Goal: Book appointment/travel/reservation

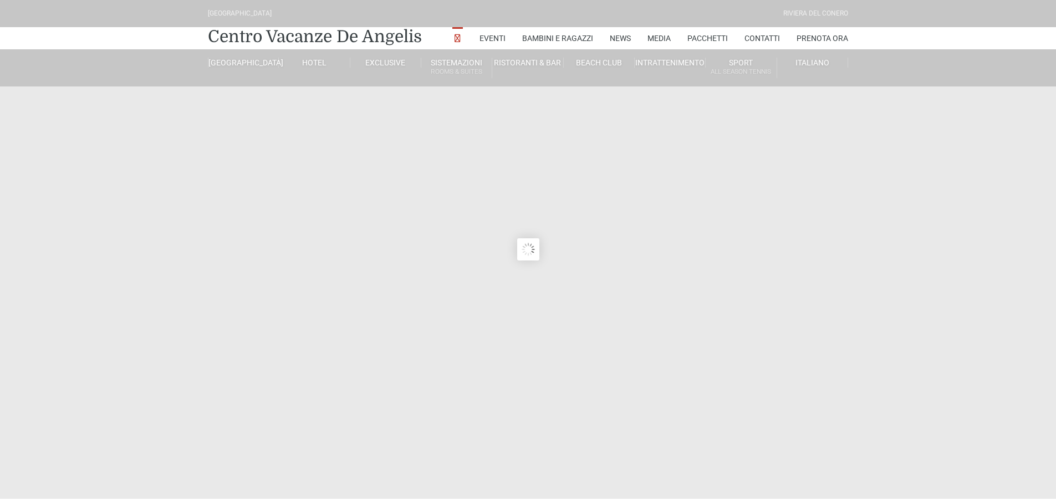
type input "23/08/2025"
type input "24/08/2025"
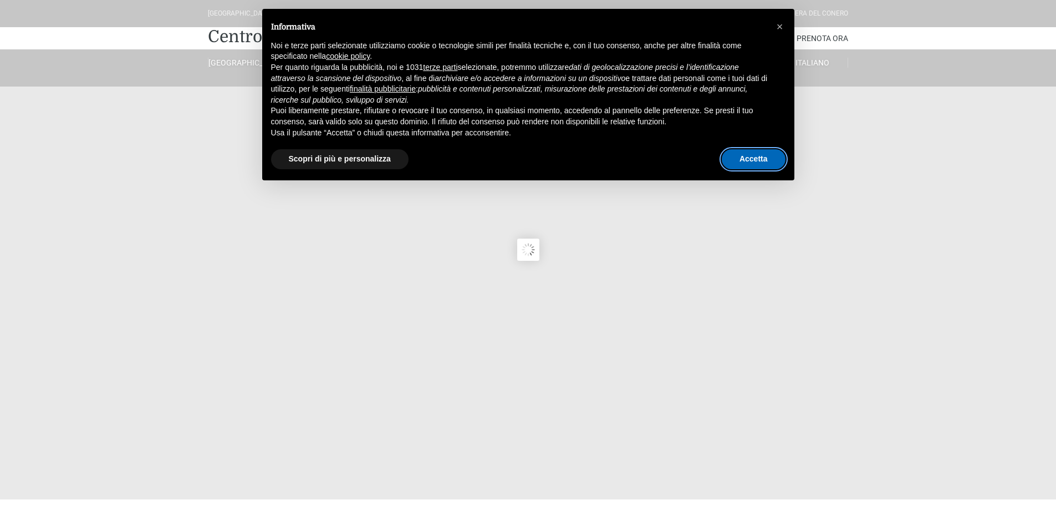
click at [751, 155] on button "Accetta" at bounding box center [754, 159] width 64 height 20
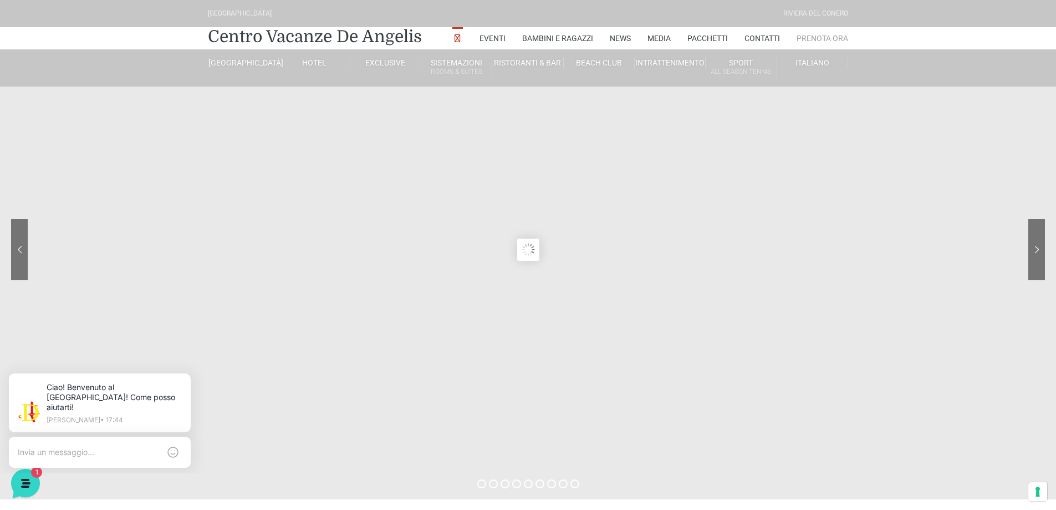
click at [820, 40] on link "Prenota Ora" at bounding box center [823, 38] width 52 height 22
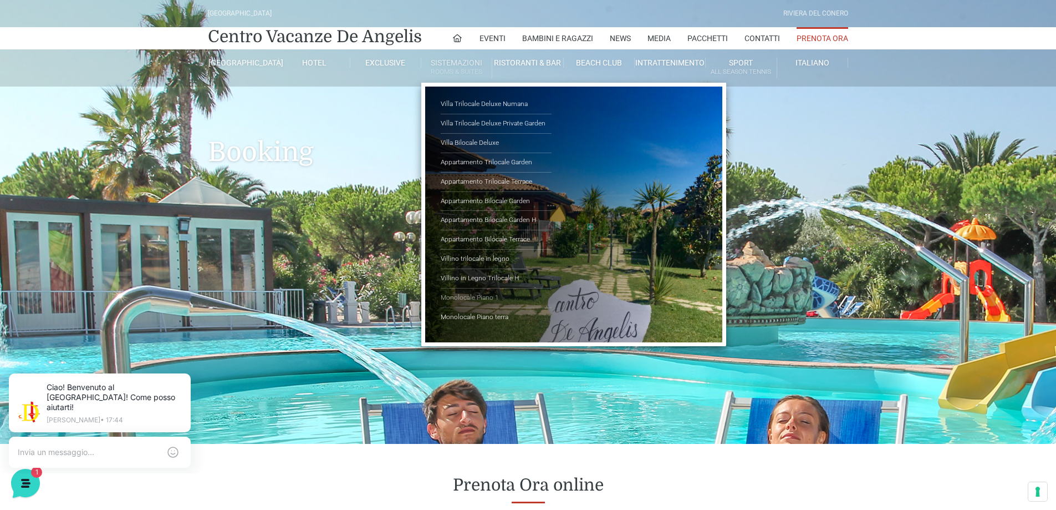
click at [473, 298] on link "Monolocale Piano 1" at bounding box center [496, 297] width 111 height 19
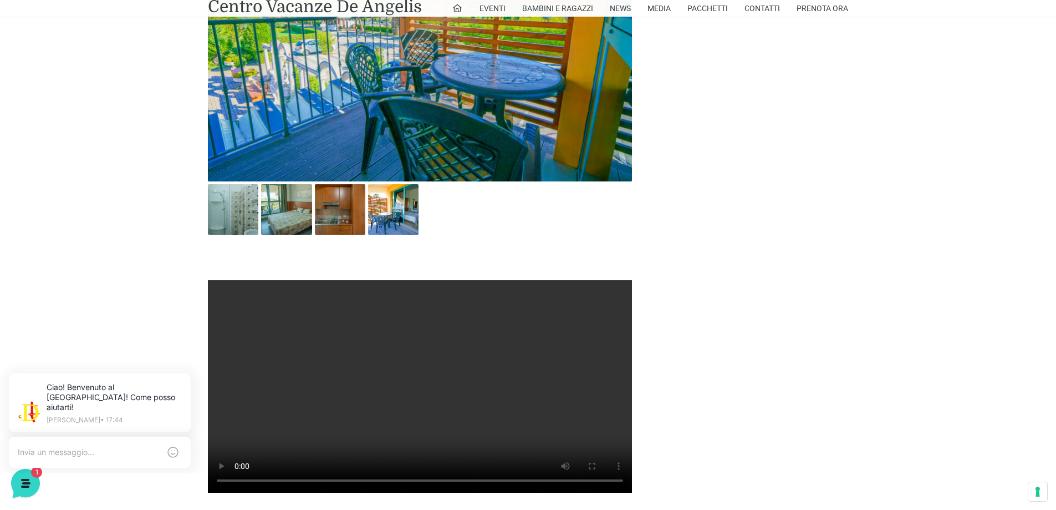
scroll to position [610, 0]
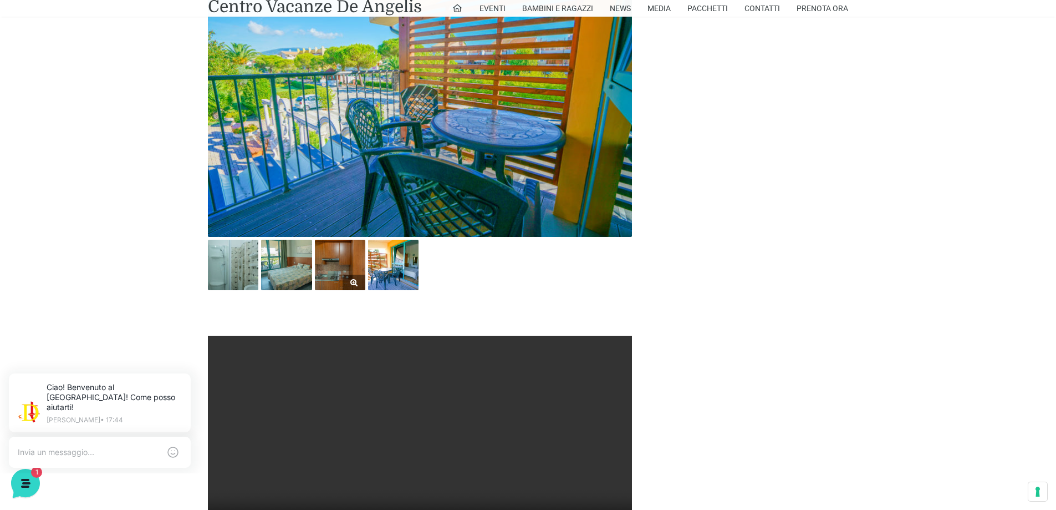
click at [342, 273] on img at bounding box center [340, 265] width 50 height 50
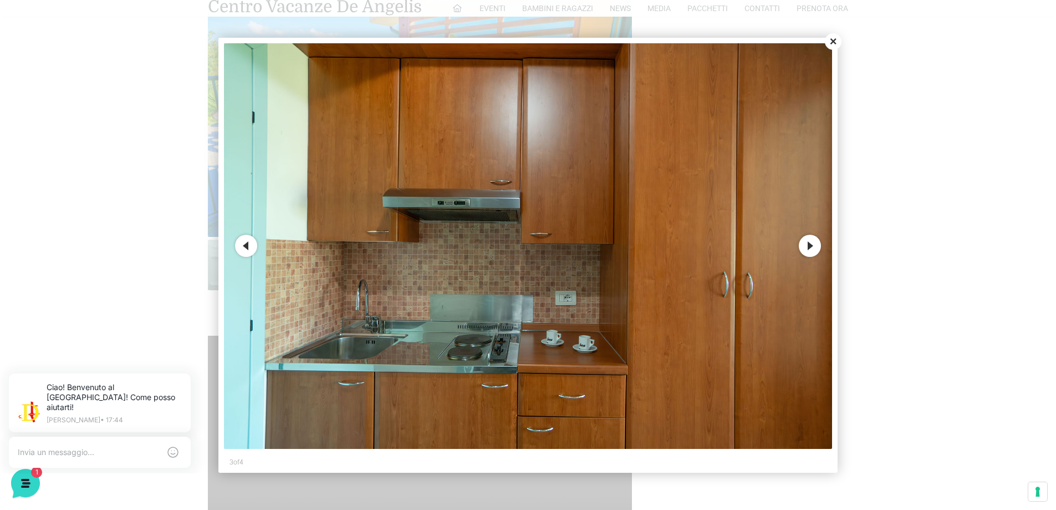
click at [846, 39] on div at bounding box center [528, 255] width 1056 height 510
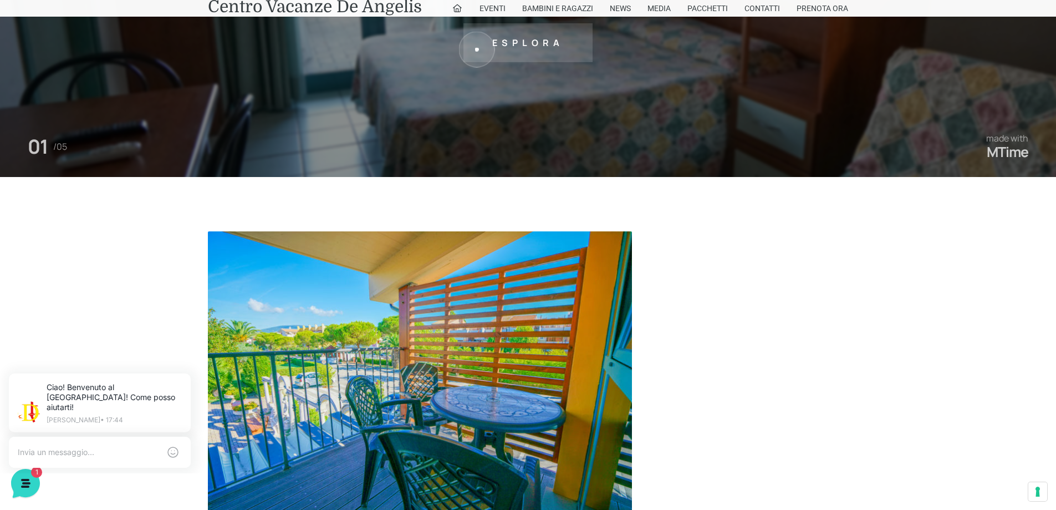
scroll to position [0, 0]
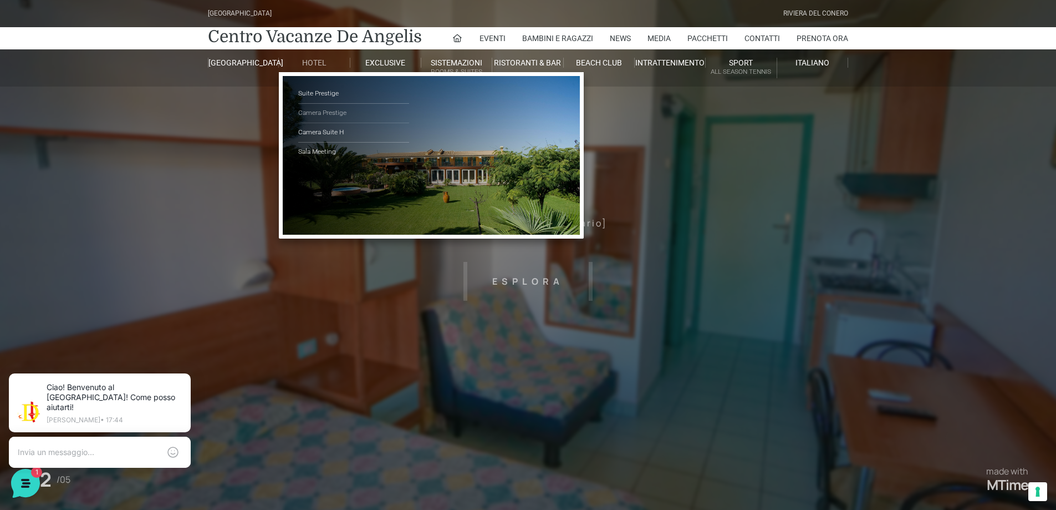
click at [329, 116] on link "Camera Prestige" at bounding box center [353, 113] width 111 height 19
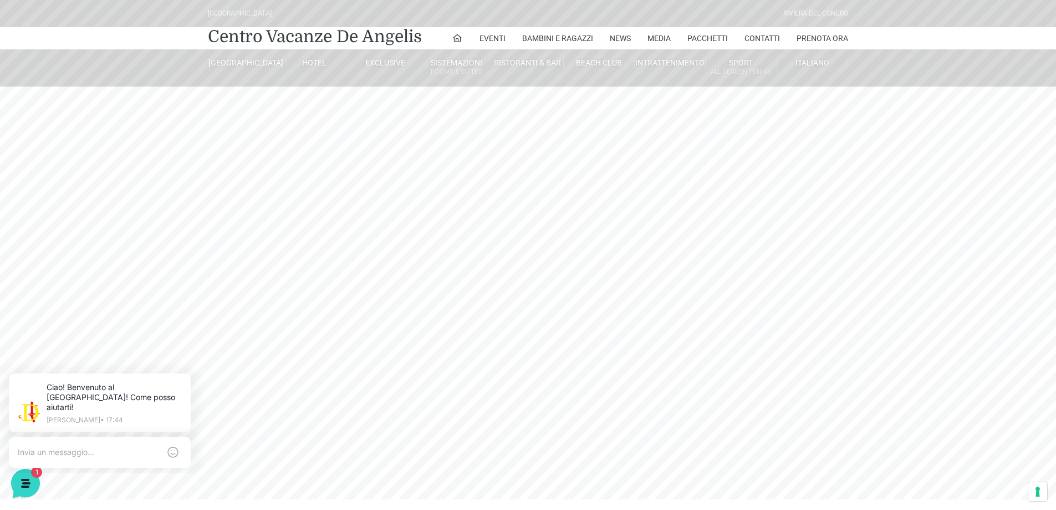
scroll to position [55, 0]
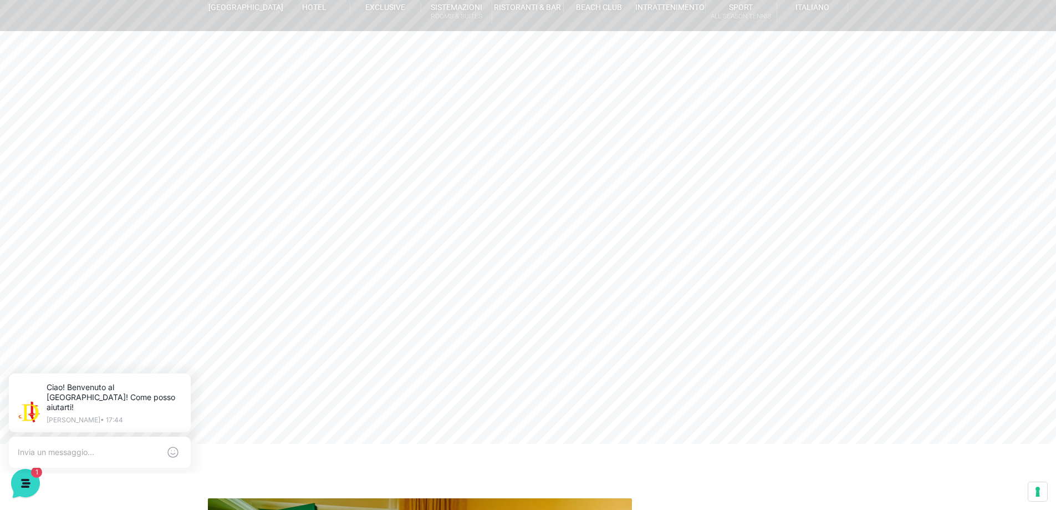
drag, startPoint x: 625, startPoint y: 273, endPoint x: 457, endPoint y: 248, distance: 169.3
click at [457, 248] on sr7-mask at bounding box center [528, 194] width 1056 height 499
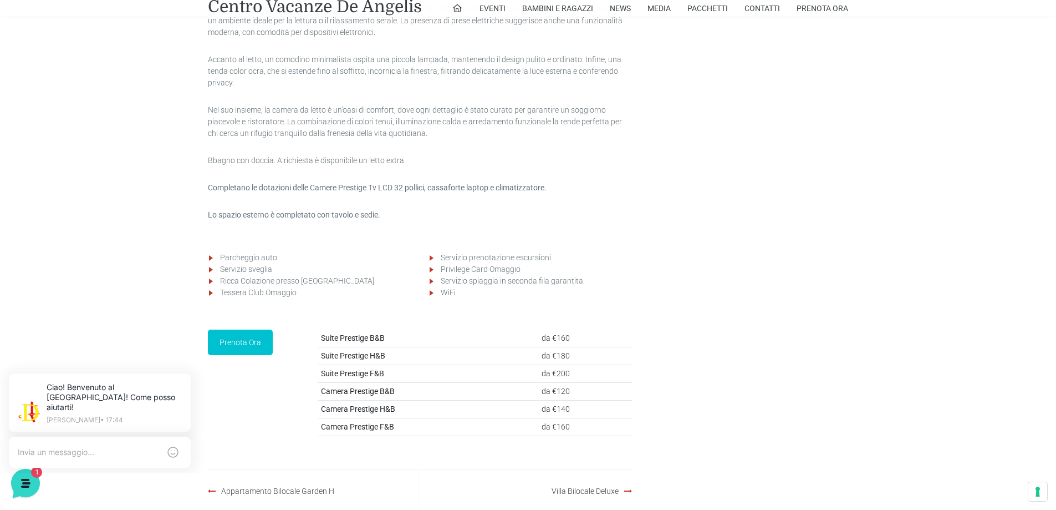
scroll to position [1442, 0]
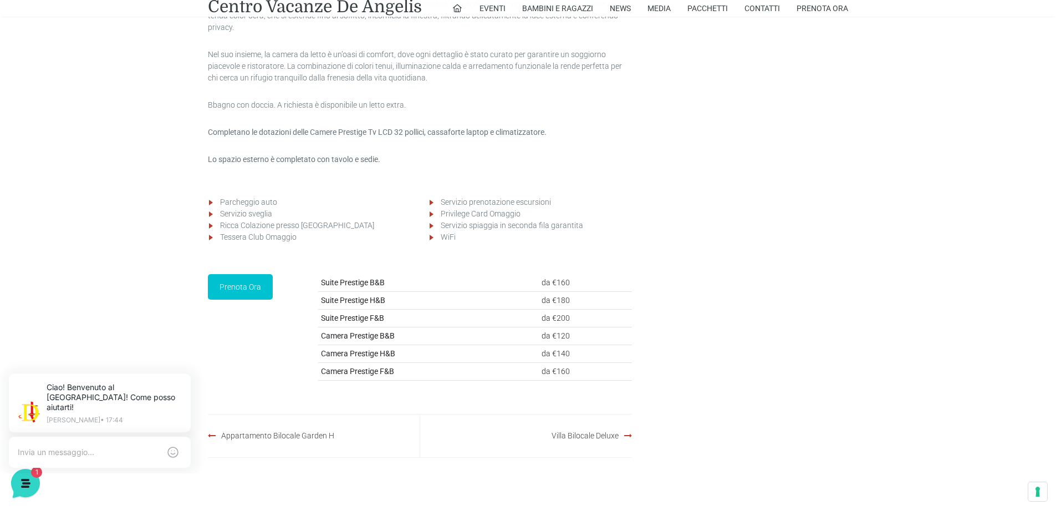
click at [555, 344] on td "da €120" at bounding box center [586, 336] width 94 height 18
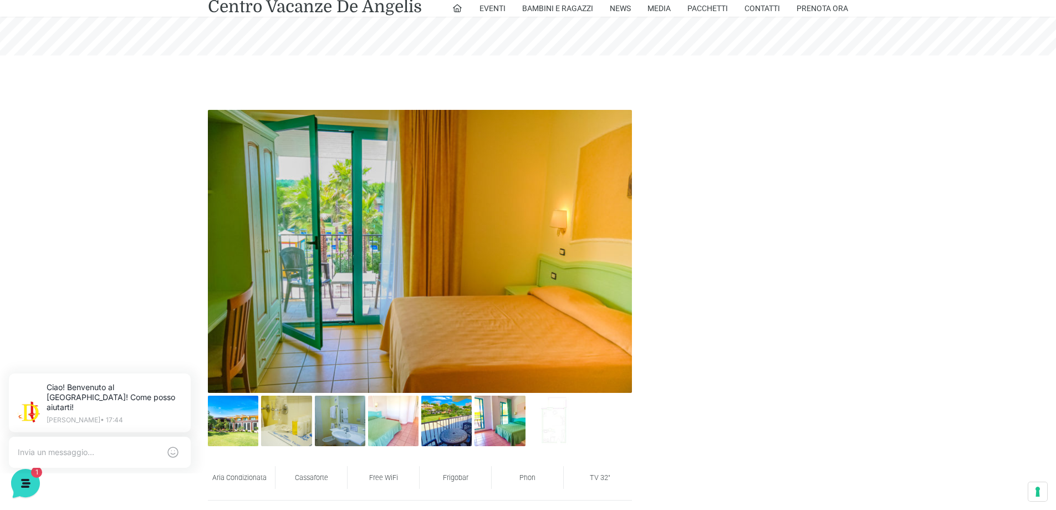
scroll to position [166, 0]
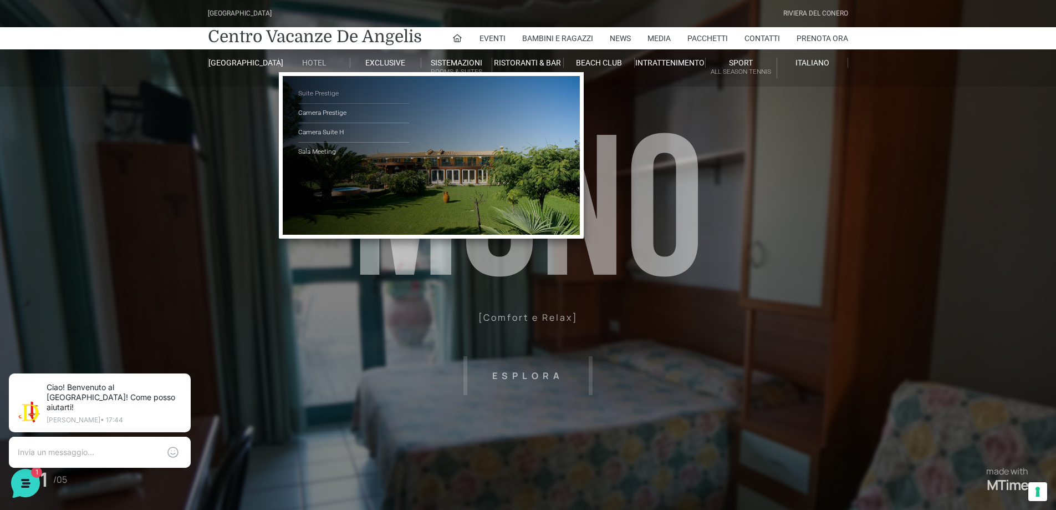
click at [322, 94] on link "Suite Prestige" at bounding box center [353, 93] width 111 height 19
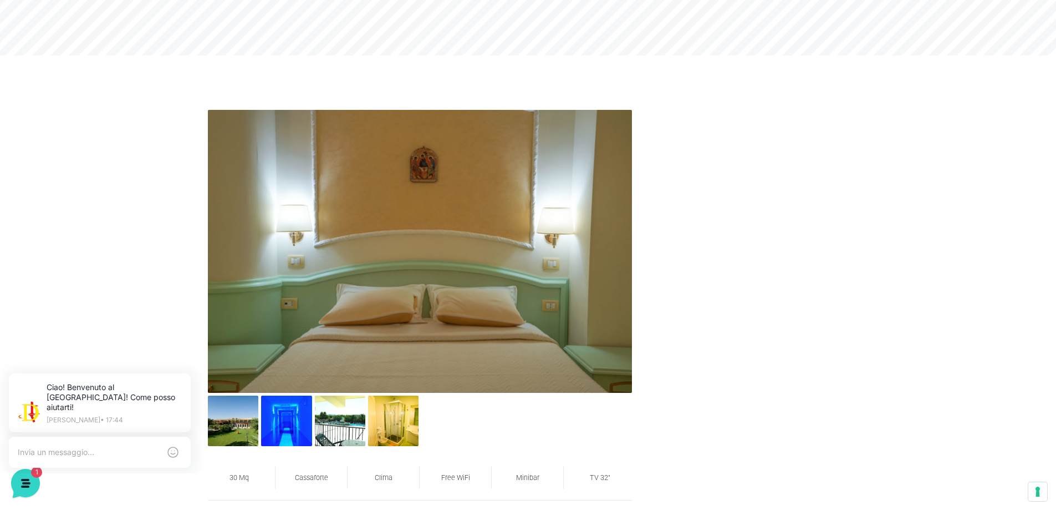
scroll to position [610, 0]
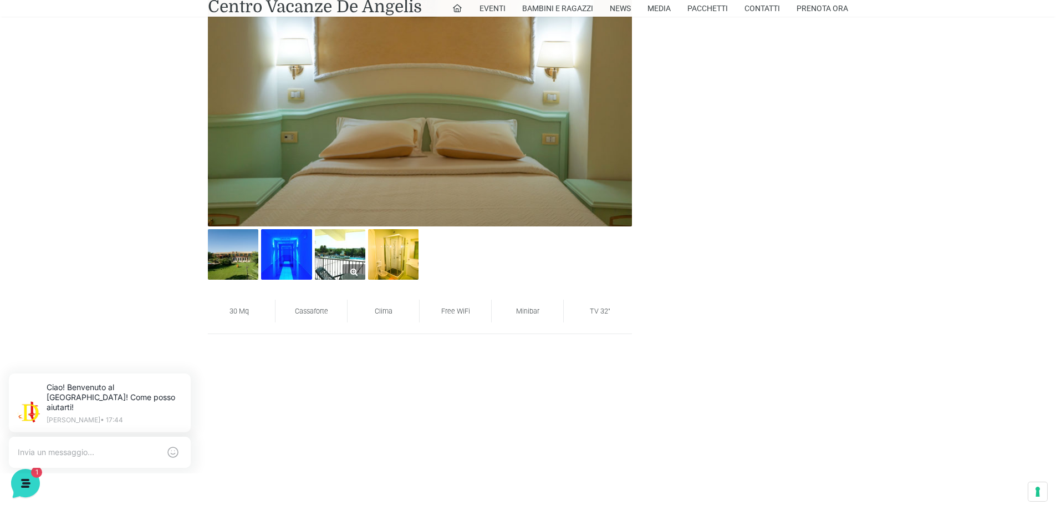
click at [333, 260] on img at bounding box center [340, 254] width 50 height 50
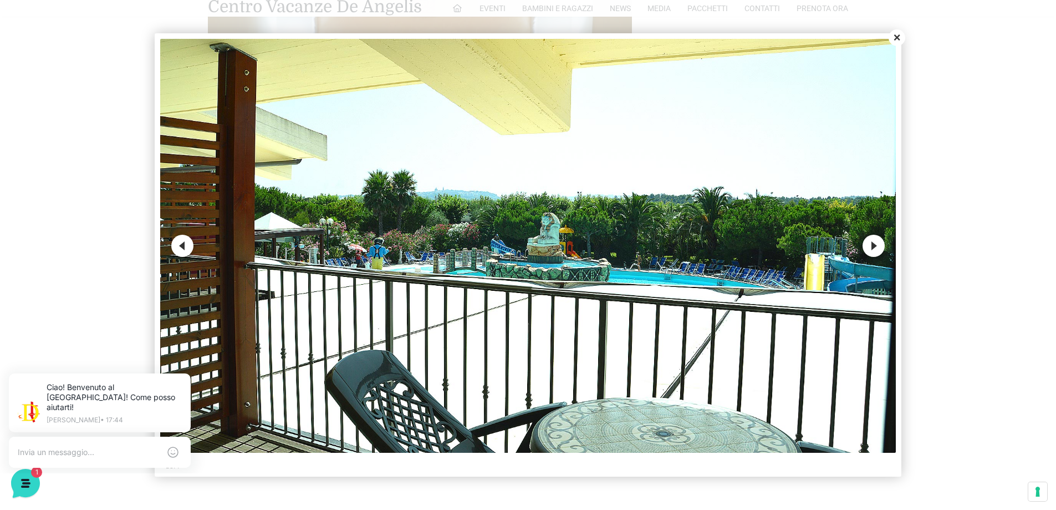
click at [873, 243] on button "Next" at bounding box center [874, 246] width 22 height 22
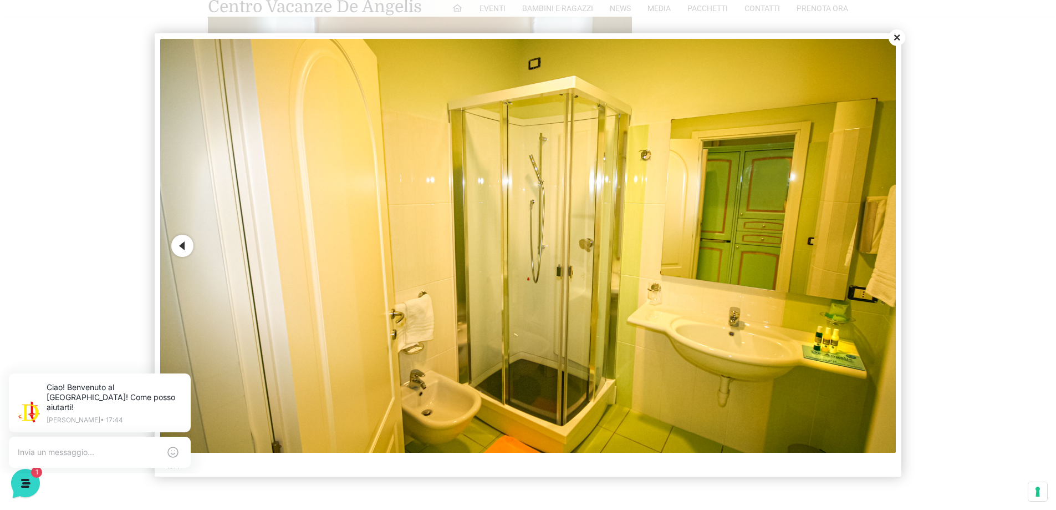
click at [873, 243] on img at bounding box center [527, 246] width 735 height 414
click at [871, 243] on img at bounding box center [527, 246] width 735 height 414
click at [810, 255] on img at bounding box center [527, 246] width 735 height 414
click at [184, 251] on button "Previous" at bounding box center [182, 246] width 22 height 22
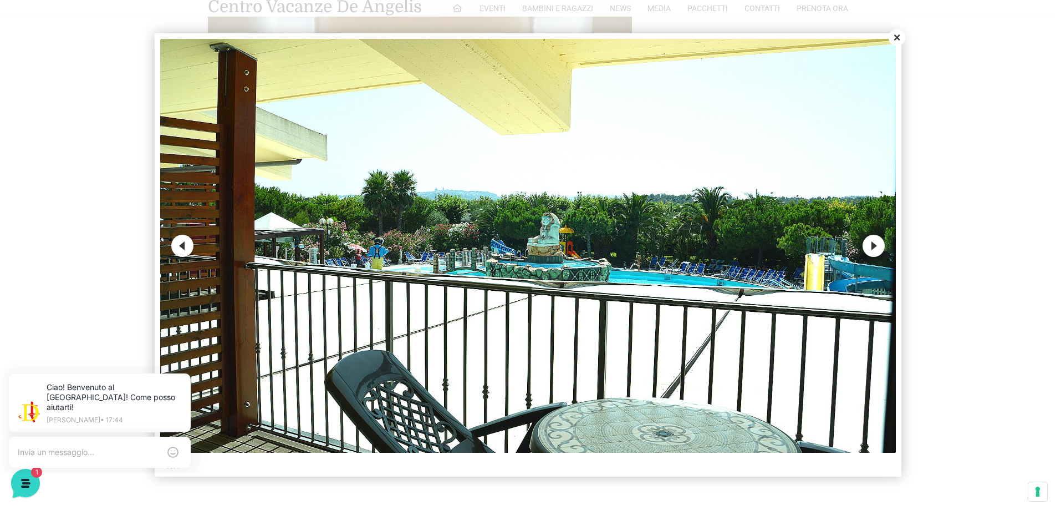
click at [184, 251] on button "Previous" at bounding box center [182, 246] width 22 height 22
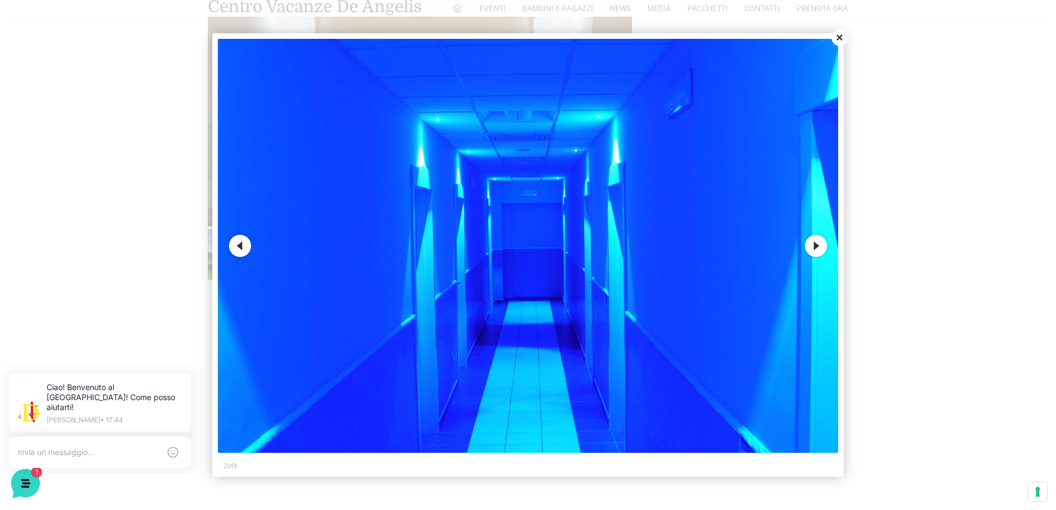
click at [184, 251] on div at bounding box center [528, 255] width 1056 height 510
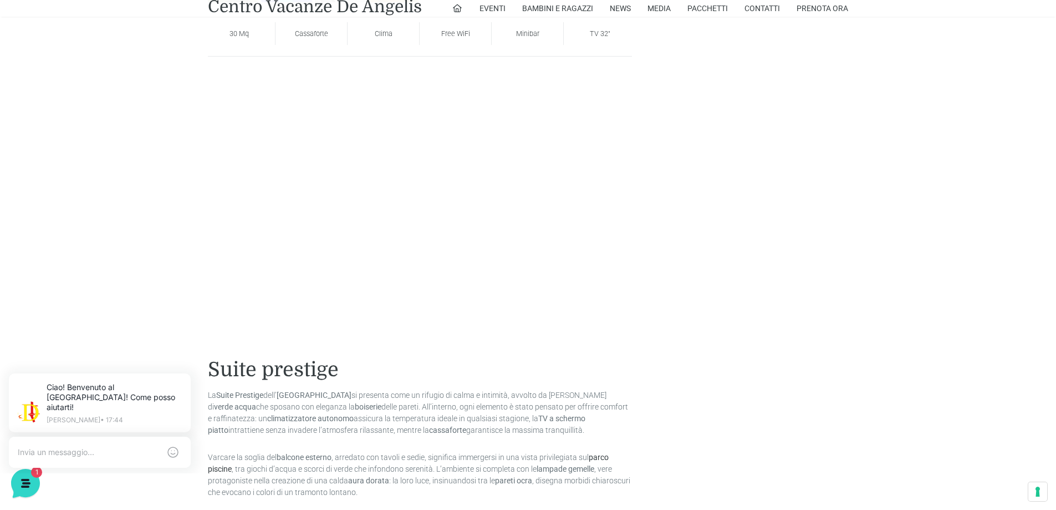
scroll to position [1053, 0]
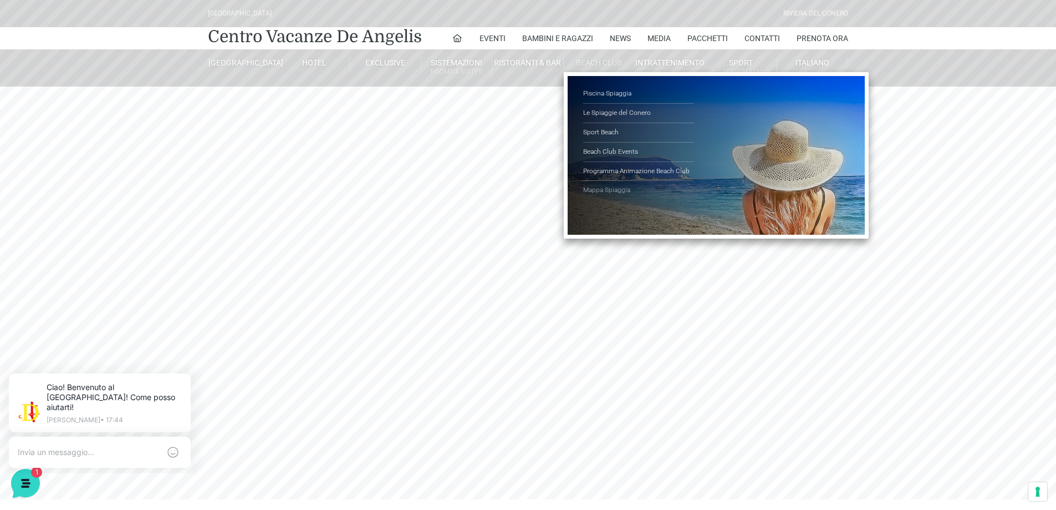
click at [622, 186] on link "Mappa Spiaggia" at bounding box center [638, 190] width 111 height 19
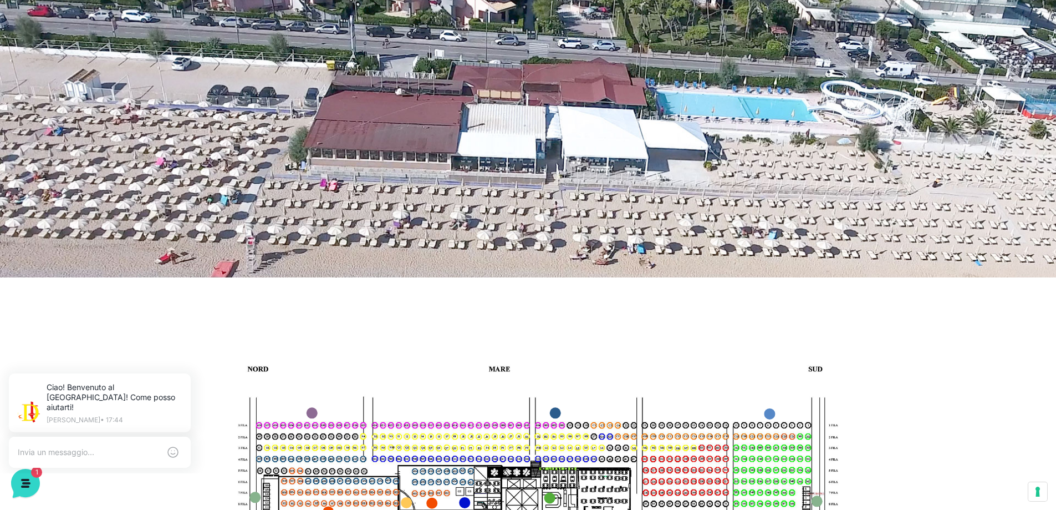
scroll to position [333, 0]
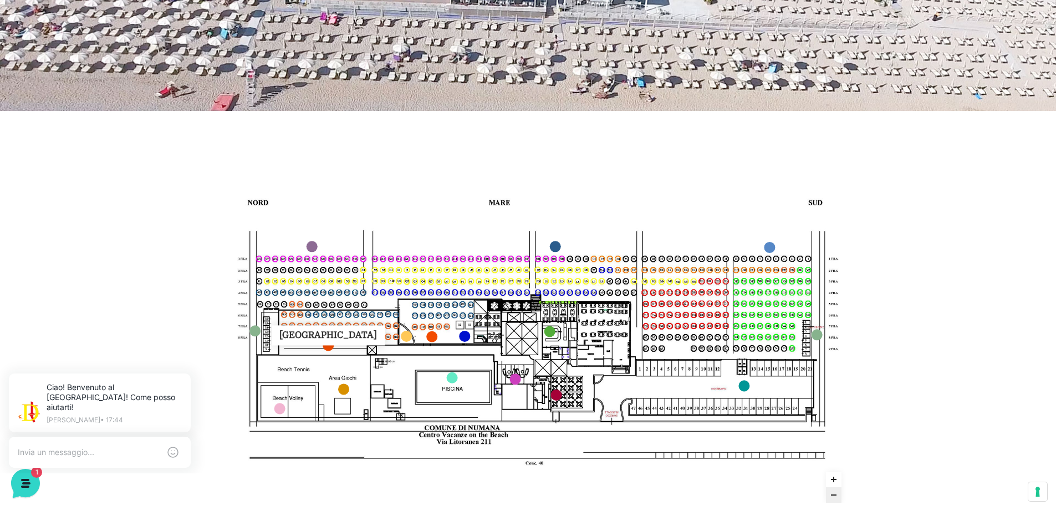
click at [327, 347] on link "Terrazza Nord marker" at bounding box center [328, 344] width 11 height 11
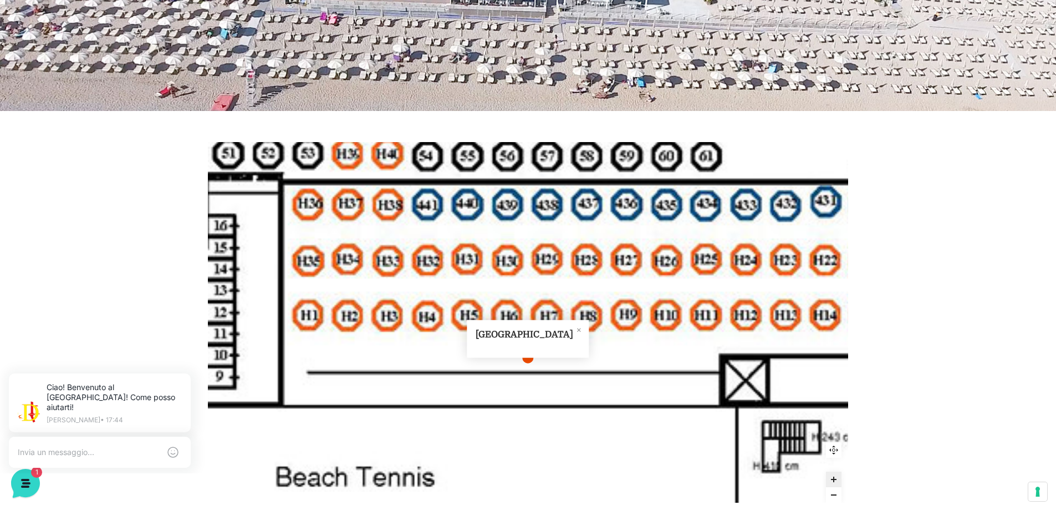
click at [546, 355] on div "Terrazza Nord More" at bounding box center [528, 339] width 122 height 38
click at [572, 332] on icon "Close popup" at bounding box center [578, 329] width 13 height 13
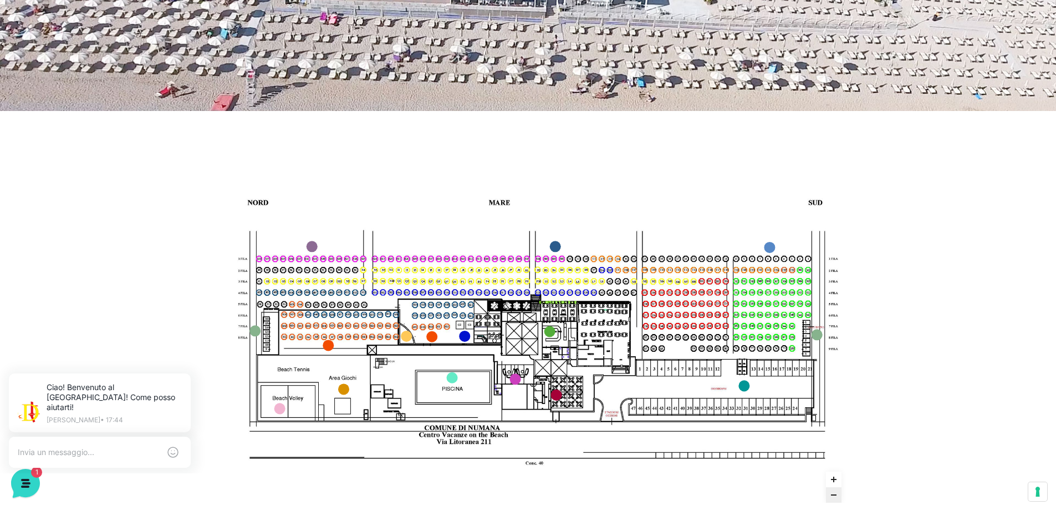
click at [834, 479] on use "Zoom in" at bounding box center [834, 479] width 6 height 6
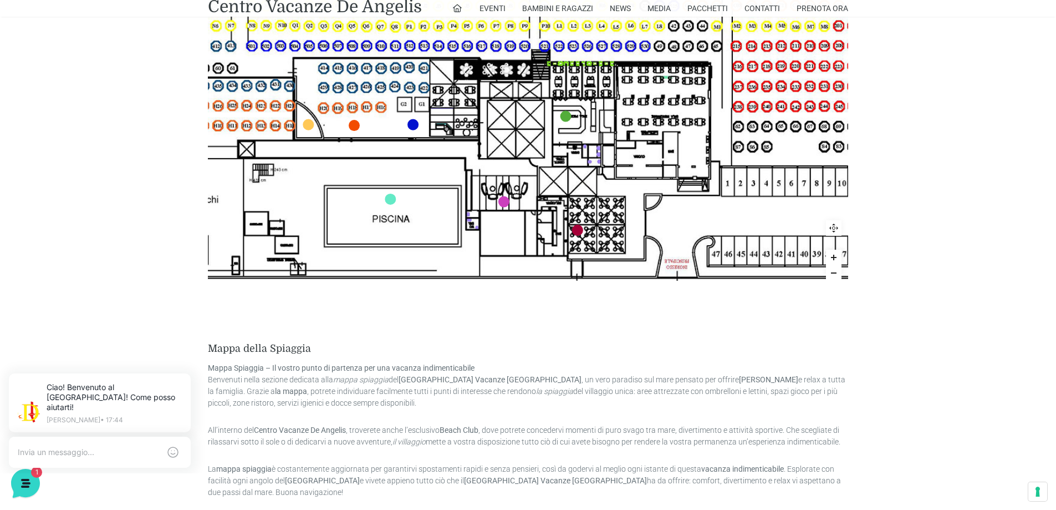
scroll to position [665, 0]
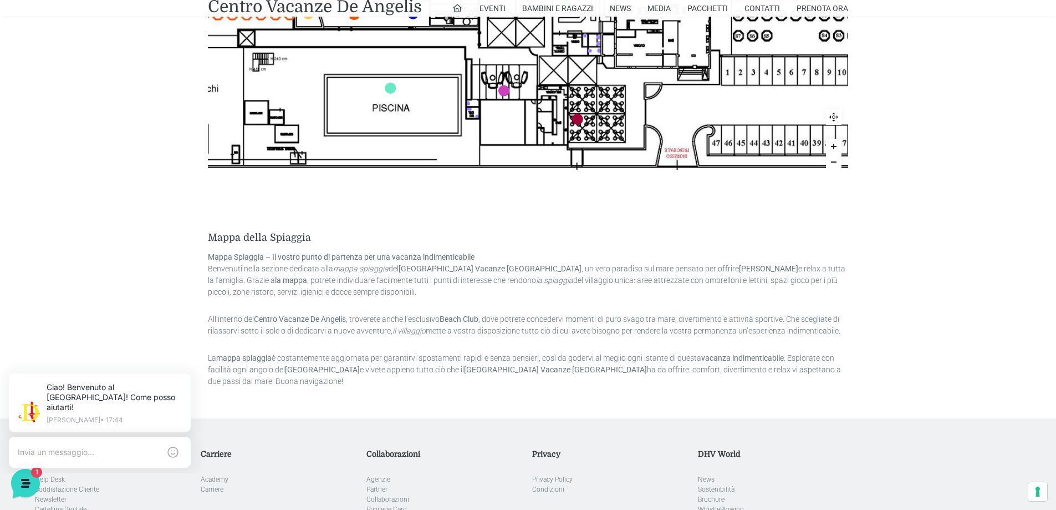
click at [834, 161] on use "Zoom out" at bounding box center [834, 161] width 6 height 1
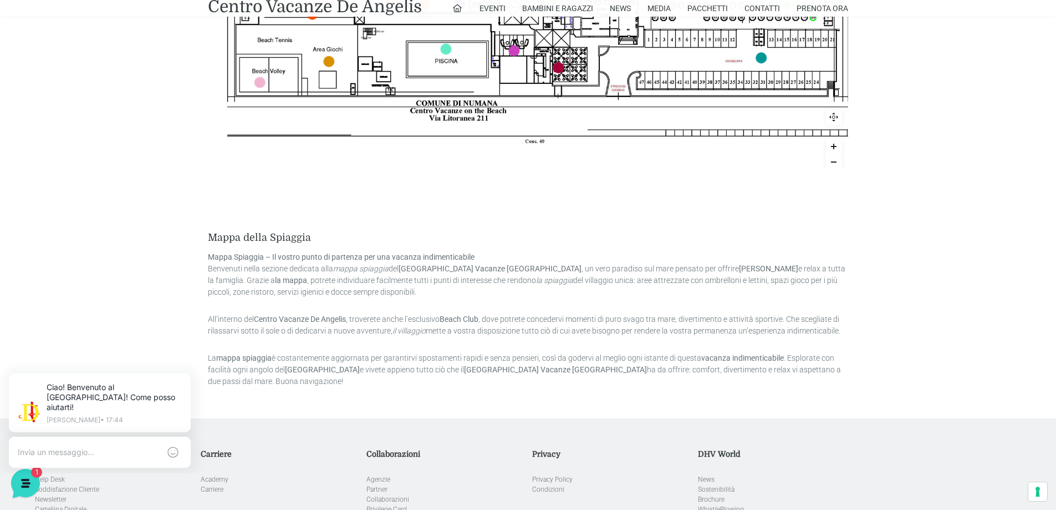
click at [834, 161] on use "Zoom out" at bounding box center [834, 161] width 6 height 1
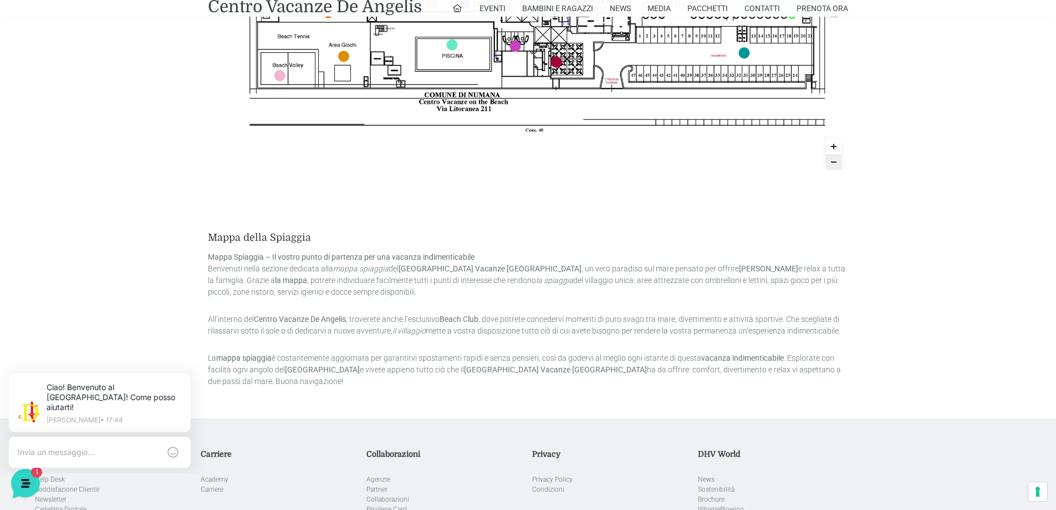
scroll to position [444, 0]
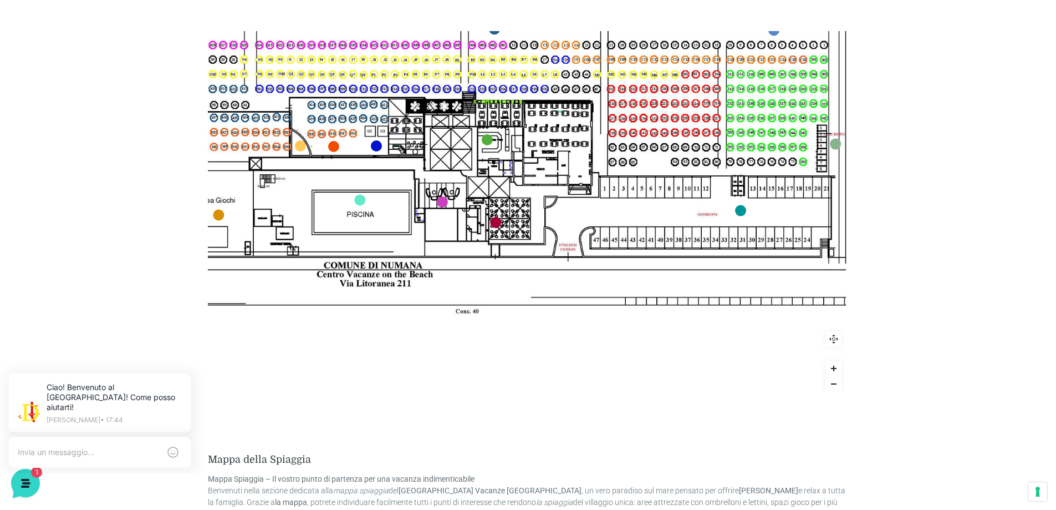
click at [831, 383] on use "Zoom out" at bounding box center [834, 383] width 6 height 1
